Goal: Task Accomplishment & Management: Complete application form

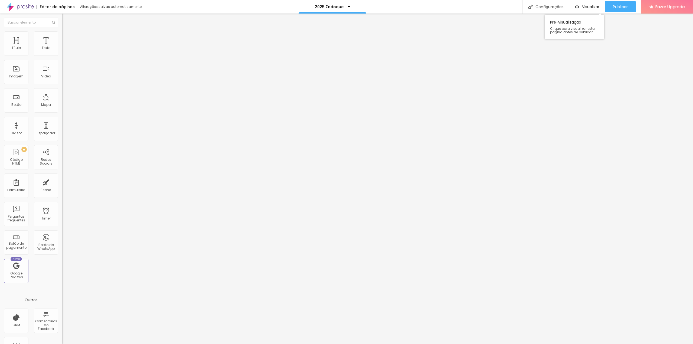
click at [586, 13] on div "Pre-visualização Clique para visualizar esta página antes de publicar." at bounding box center [575, 25] width 60 height 27
click at [19, 8] on img at bounding box center [20, 7] width 27 height 14
click at [62, 35] on li "Estilo" at bounding box center [93, 33] width 62 height 5
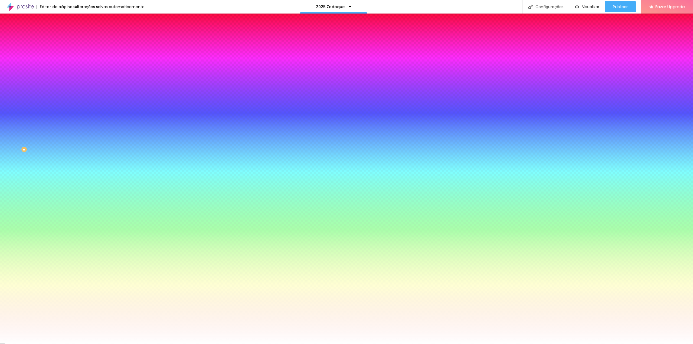
click at [67, 40] on span "Avançado" at bounding box center [76, 40] width 18 height 5
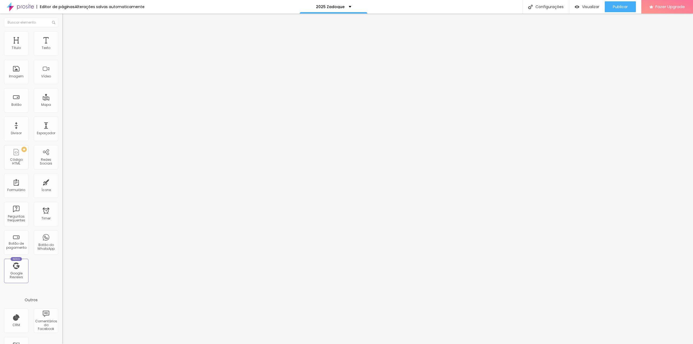
click at [67, 37] on span "Estilo" at bounding box center [71, 35] width 8 height 5
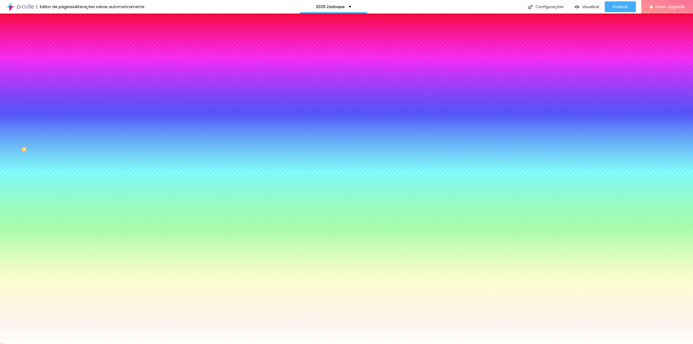
click at [62, 33] on ul "Conteúdo Estilo Avançado" at bounding box center [93, 34] width 62 height 16
click at [62, 31] on li "Conteúdo" at bounding box center [93, 28] width 62 height 5
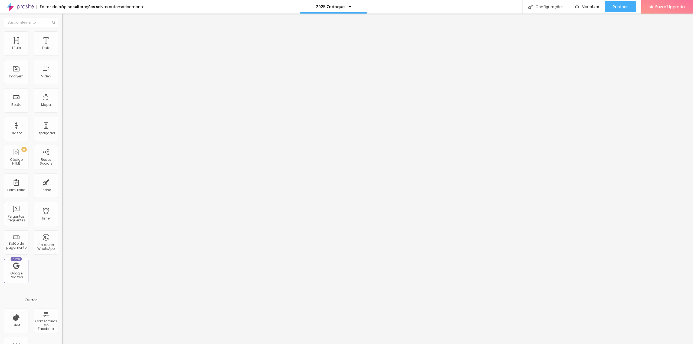
click at [66, 53] on div "Cadastro alunos Zadoque 2025" at bounding box center [93, 50] width 55 height 5
click at [62, 55] on img at bounding box center [63, 56] width 3 height 3
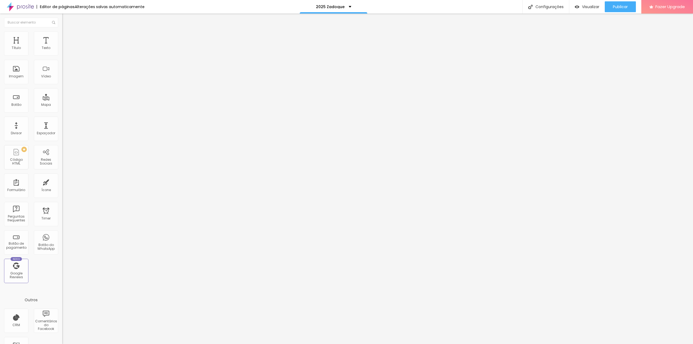
scroll to position [0, 271]
type input "Você poderá comprar fotos extras, caso queira mais fotos do que seu pacote cont…"
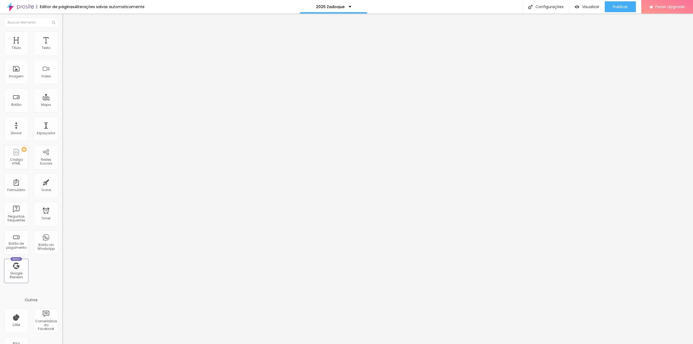
type input "Observação"
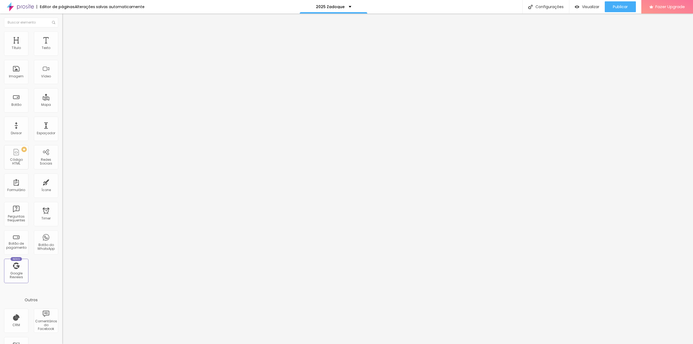
paste input "Você poderá comprar fotos extras, caso queira mais fotos do que seu pacote cont…"
type input "Você poderá comprar fotos extras, caso queira mais fotos do que seu pacote cont…"
drag, startPoint x: 256, startPoint y: 166, endPoint x: 257, endPoint y: 119, distance: 46.9
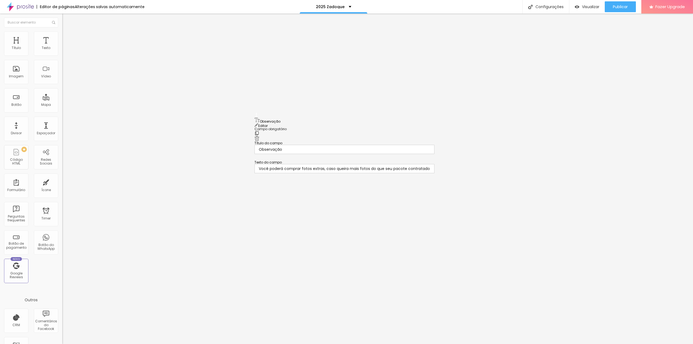
click at [582, 8] on span "Visualizar" at bounding box center [590, 7] width 17 height 4
click at [62, 55] on img at bounding box center [63, 56] width 3 height 3
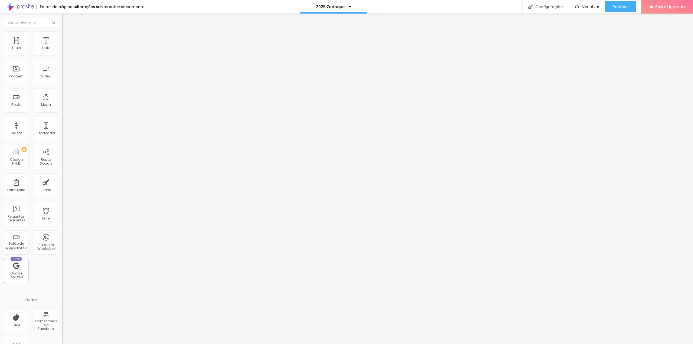
type input "Observação"
paste input "Você poderá comprar fotos extras, caso queira mais fotos do que seu pacote cont…"
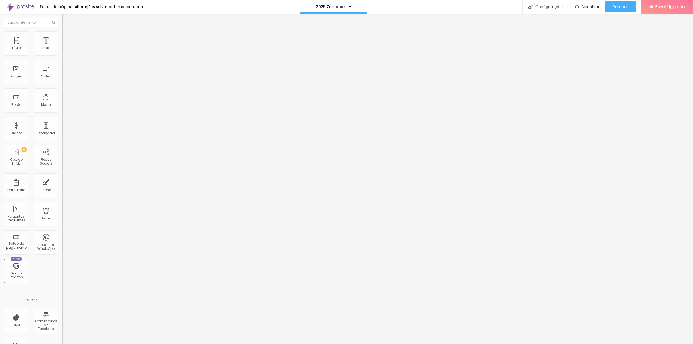
scroll to position [372, 0]
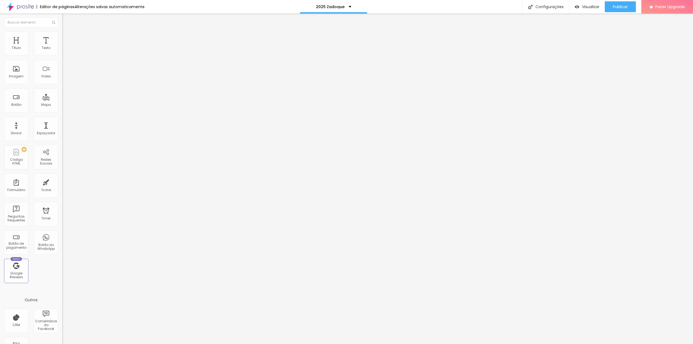
type input "Você poderá comprar fotos extras, caso, queira mais fotos do que seu pacote con…"
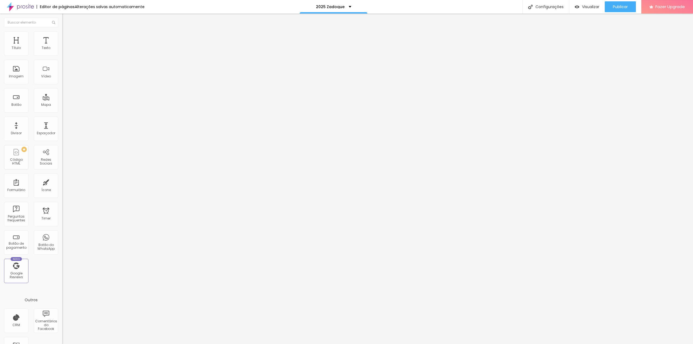
scroll to position [0, 0]
drag, startPoint x: 258, startPoint y: 168, endPoint x: 261, endPoint y: 138, distance: 30.4
drag, startPoint x: 256, startPoint y: 133, endPoint x: 254, endPoint y: 113, distance: 20.2
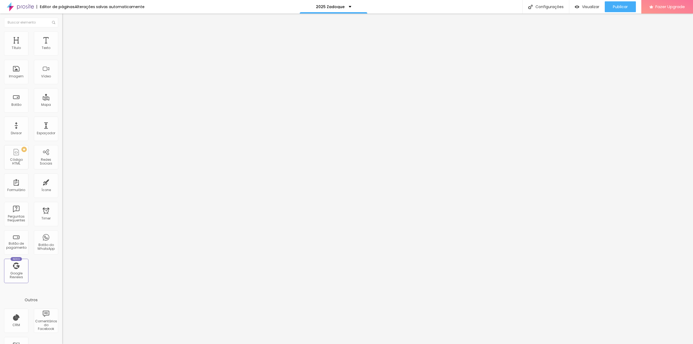
click at [593, 5] on span "Visualizar" at bounding box center [590, 7] width 17 height 4
click at [62, 55] on img at bounding box center [63, 56] width 3 height 3
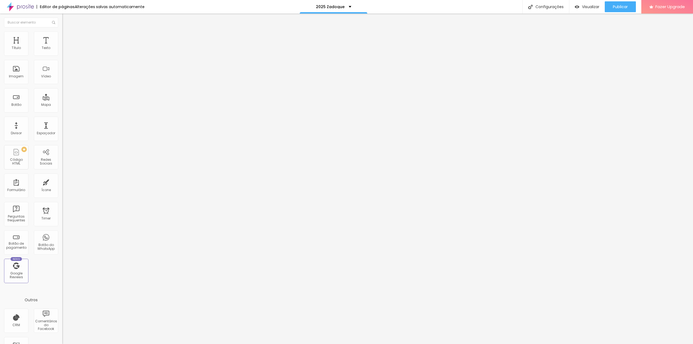
drag, startPoint x: 381, startPoint y: 163, endPoint x: 506, endPoint y: 165, distance: 125.6
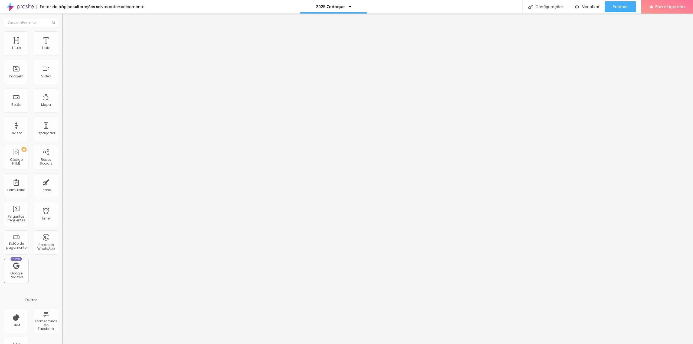
scroll to position [372, 0]
type input "Você poderá comprar fotos extras, caso, queira mais fotos do que seu pacote con…"
drag, startPoint x: 258, startPoint y: 212, endPoint x: 260, endPoint y: 159, distance: 53.9
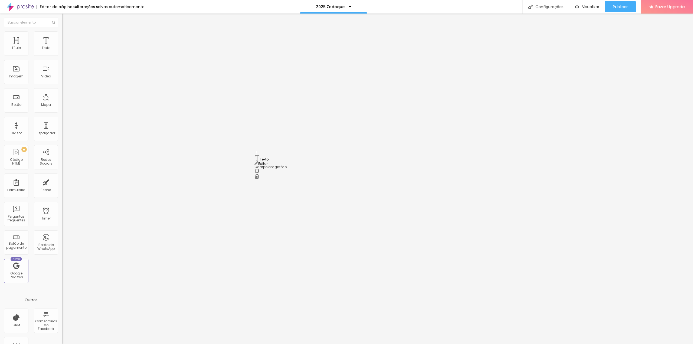
drag, startPoint x: 321, startPoint y: 157, endPoint x: 222, endPoint y: 142, distance: 100.5
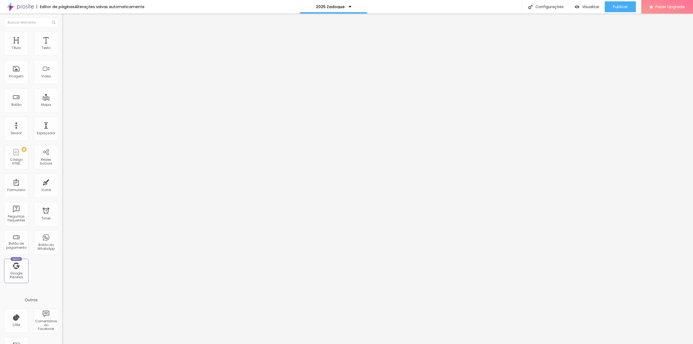
paste input "Cada foto terá o valor de R$ 17,00 e você receberá os arquivos digitais e as am…"
type input "Cada foto terá o valor de R$ 17,00 e você receberá os arquivos digitais e as am…"
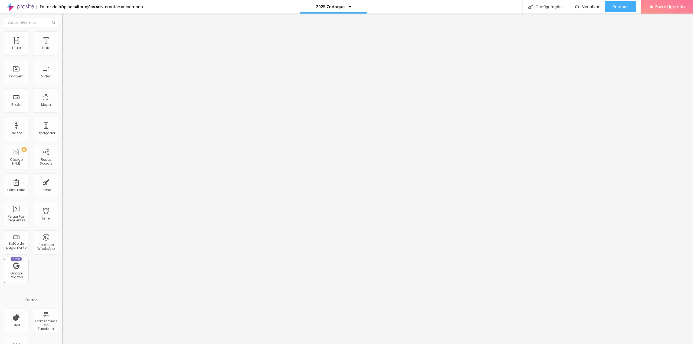
type input "O"
type input "."
type input "Obs:"
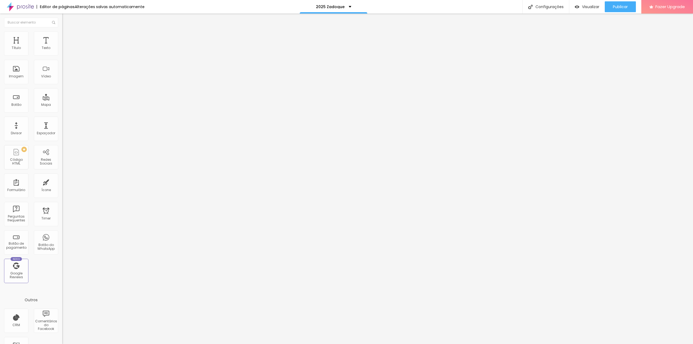
click at [62, 55] on img at bounding box center [63, 56] width 3 height 3
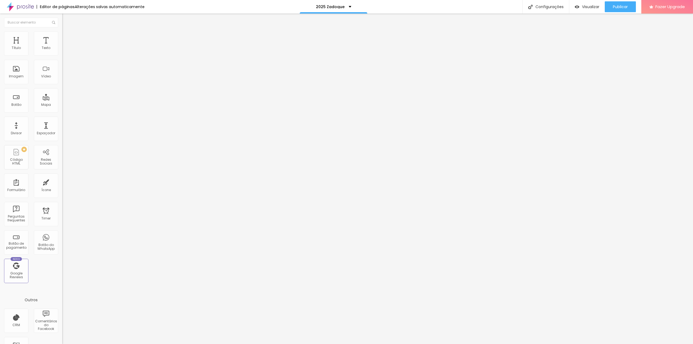
type input "Foto extra"
type input "Cada foto terá o valor de R$ 17,00 e você receberá os arquivos digitais e as am…"
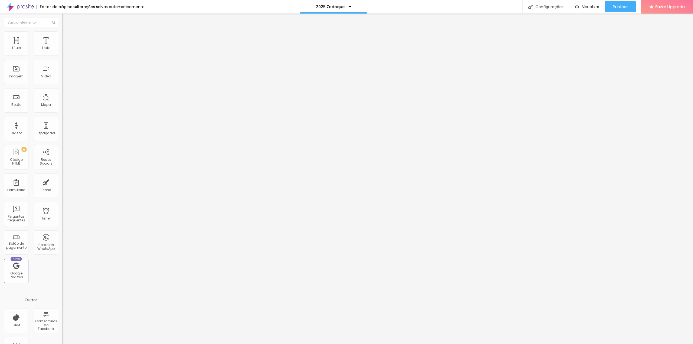
click at [613, 8] on span "Publicar" at bounding box center [620, 7] width 15 height 4
click at [67, 38] on span "Avançado" at bounding box center [76, 40] width 18 height 5
click at [62, 35] on li "Estilo" at bounding box center [93, 33] width 62 height 5
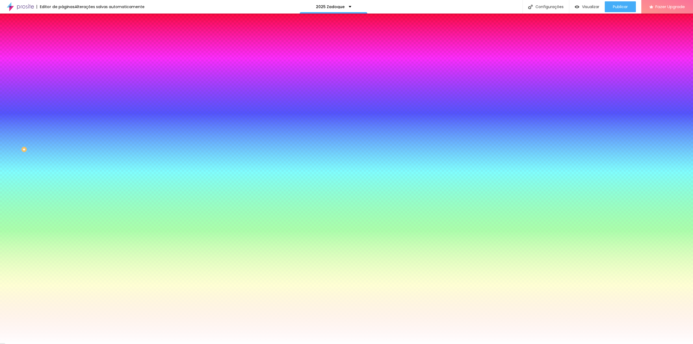
click at [62, 31] on li "Conteúdo" at bounding box center [93, 28] width 62 height 5
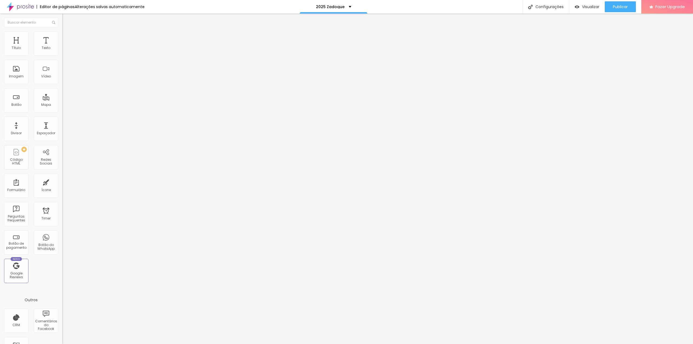
click at [62, 55] on img at bounding box center [63, 56] width 3 height 3
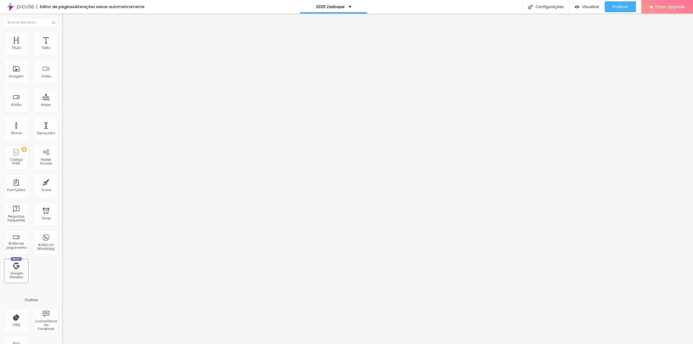
scroll to position [0, 0]
click at [62, 55] on img at bounding box center [63, 56] width 3 height 3
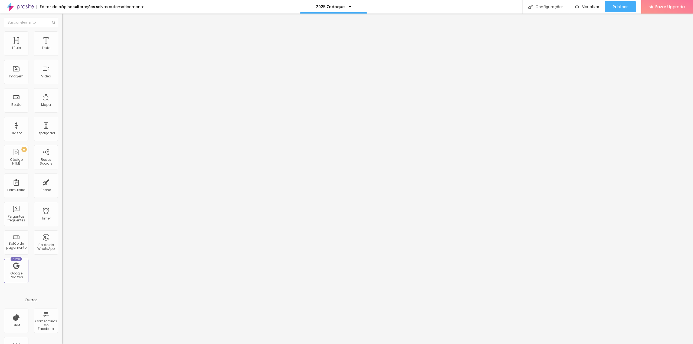
scroll to position [11, 0]
click at [540, 3] on div "Configurações" at bounding box center [545, 7] width 47 height 14
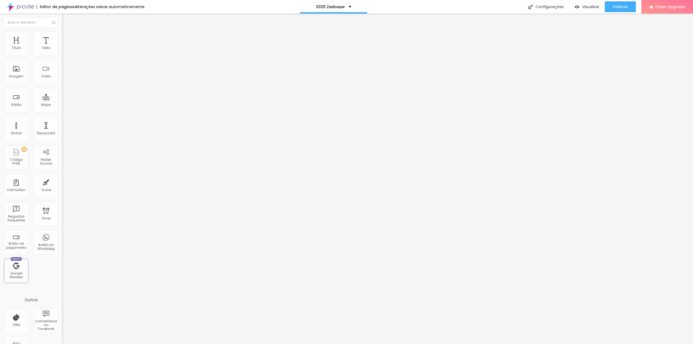
scroll to position [4, 0]
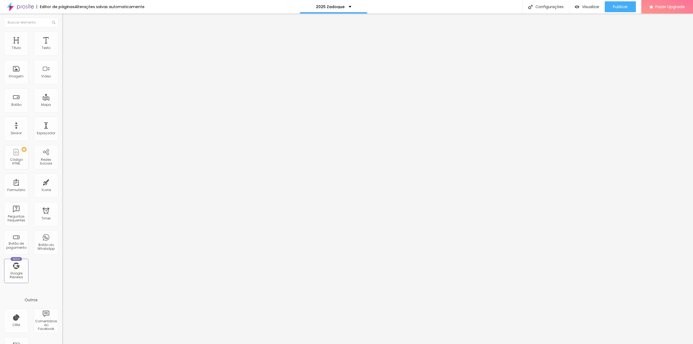
click at [454, 344] on div "Configurações da página" at bounding box center [346, 348] width 693 height 8
click at [445, 344] on div at bounding box center [346, 349] width 693 height 5
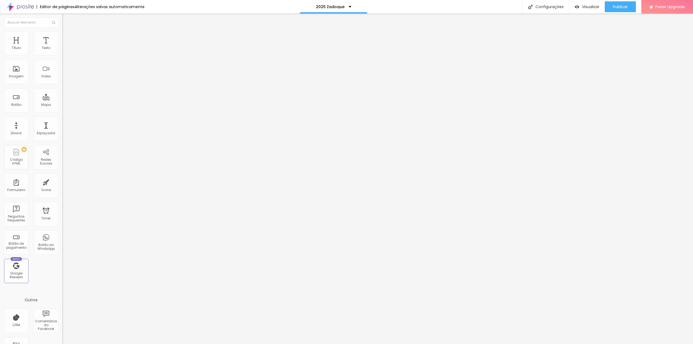
click at [62, 55] on img at bounding box center [63, 56] width 3 height 3
click at [62, 24] on button "Editar Formulário" at bounding box center [93, 20] width 62 height 12
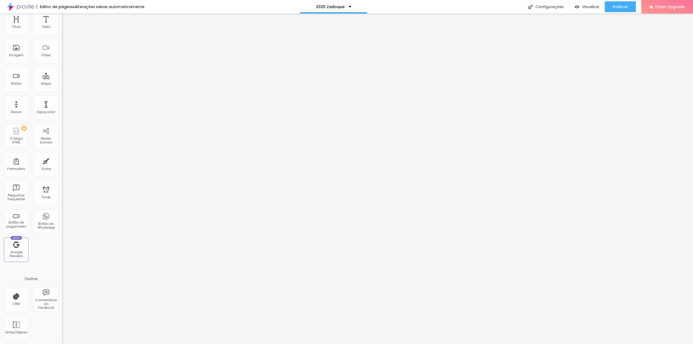
scroll to position [21, 0]
click at [15, 299] on div "CRM" at bounding box center [16, 299] width 24 height 24
click at [17, 302] on div "CRM" at bounding box center [16, 304] width 8 height 4
click at [17, 300] on div "CRM" at bounding box center [16, 299] width 24 height 24
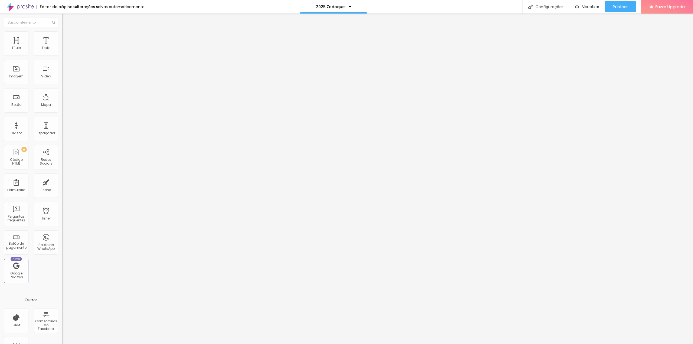
click at [33, 9] on img at bounding box center [20, 7] width 27 height 14
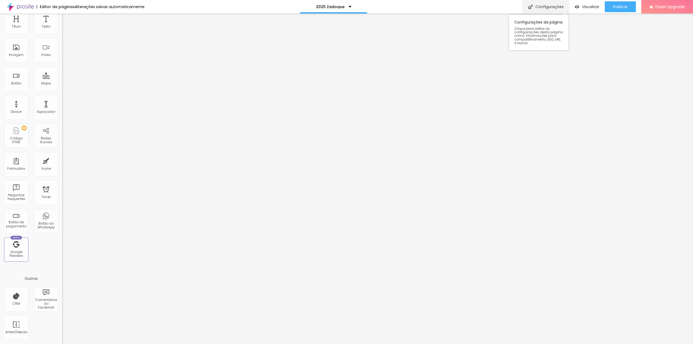
click at [536, 2] on div "Configurações" at bounding box center [545, 7] width 47 height 14
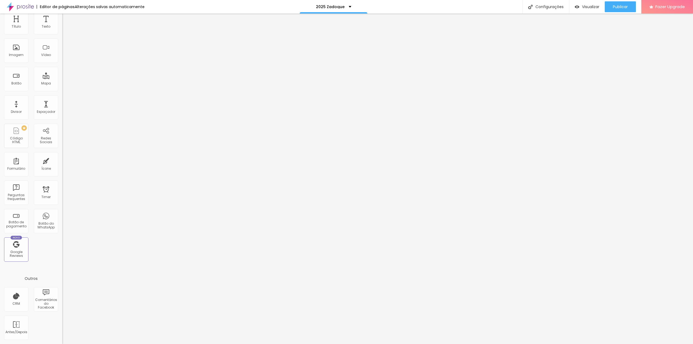
scroll to position [0, 0]
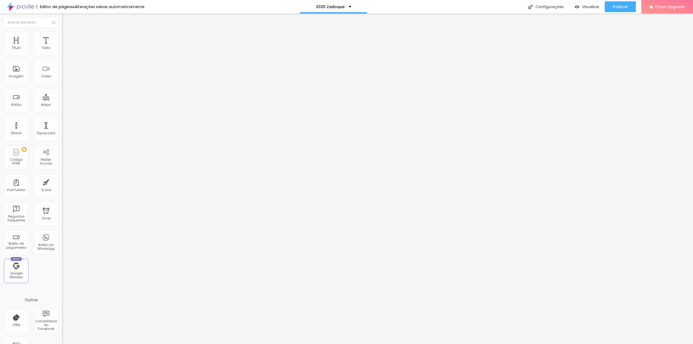
click at [62, 55] on img at bounding box center [63, 56] width 3 height 3
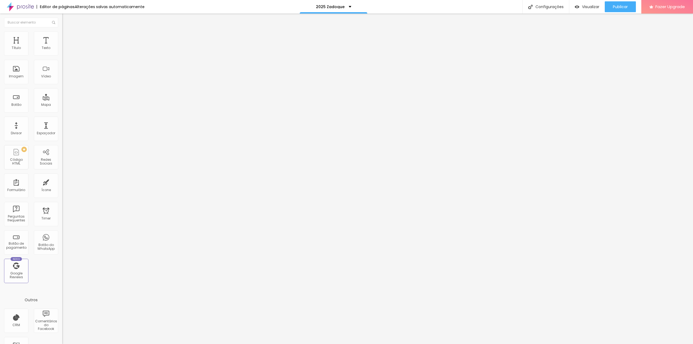
scroll to position [11, 0]
